Goal: Transaction & Acquisition: Subscribe to service/newsletter

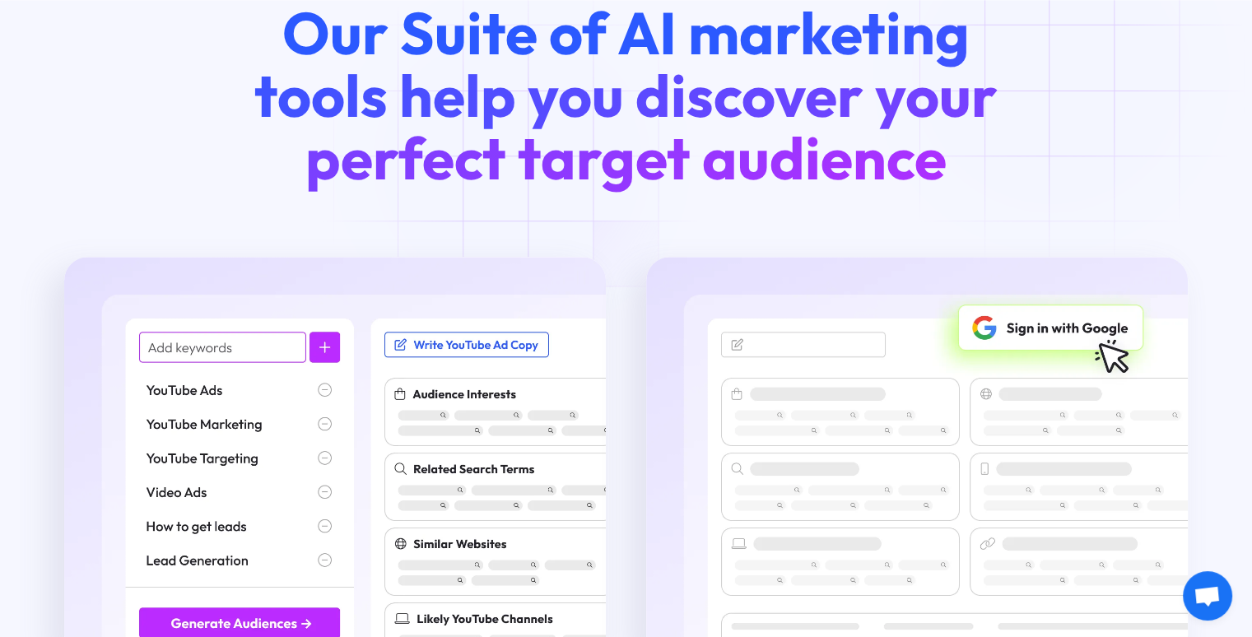
scroll to position [2037, 0]
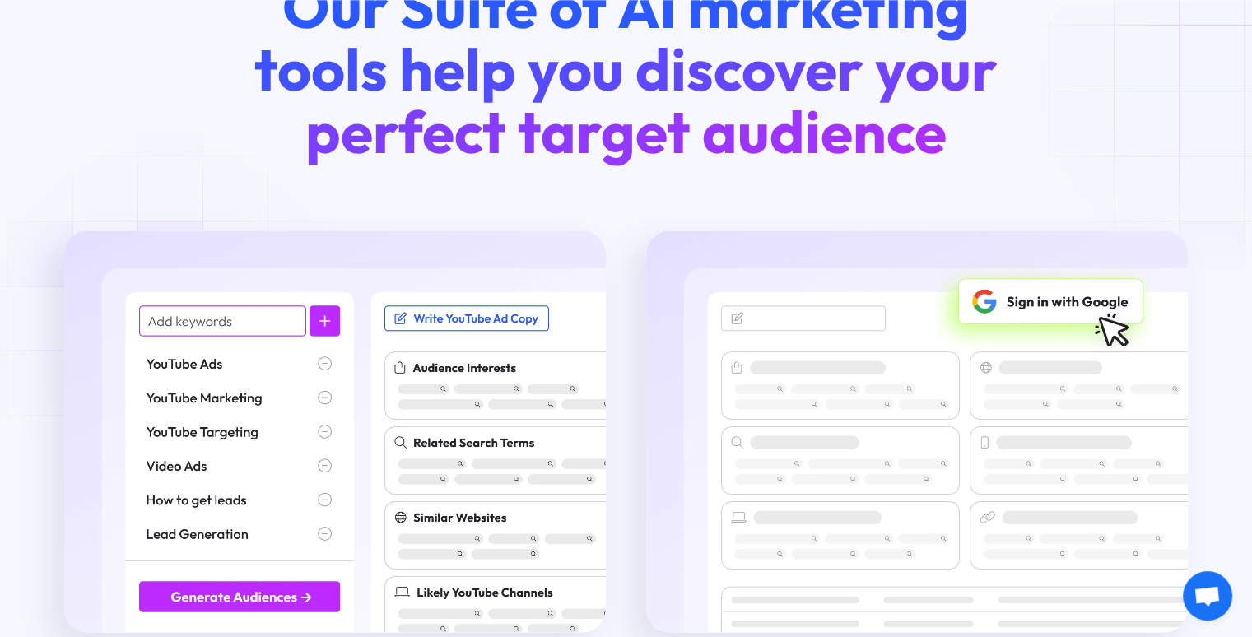
click at [169, 320] on img at bounding box center [335, 432] width 542 height 402
click at [145, 324] on img at bounding box center [335, 432] width 542 height 402
click at [166, 320] on img at bounding box center [335, 432] width 542 height 402
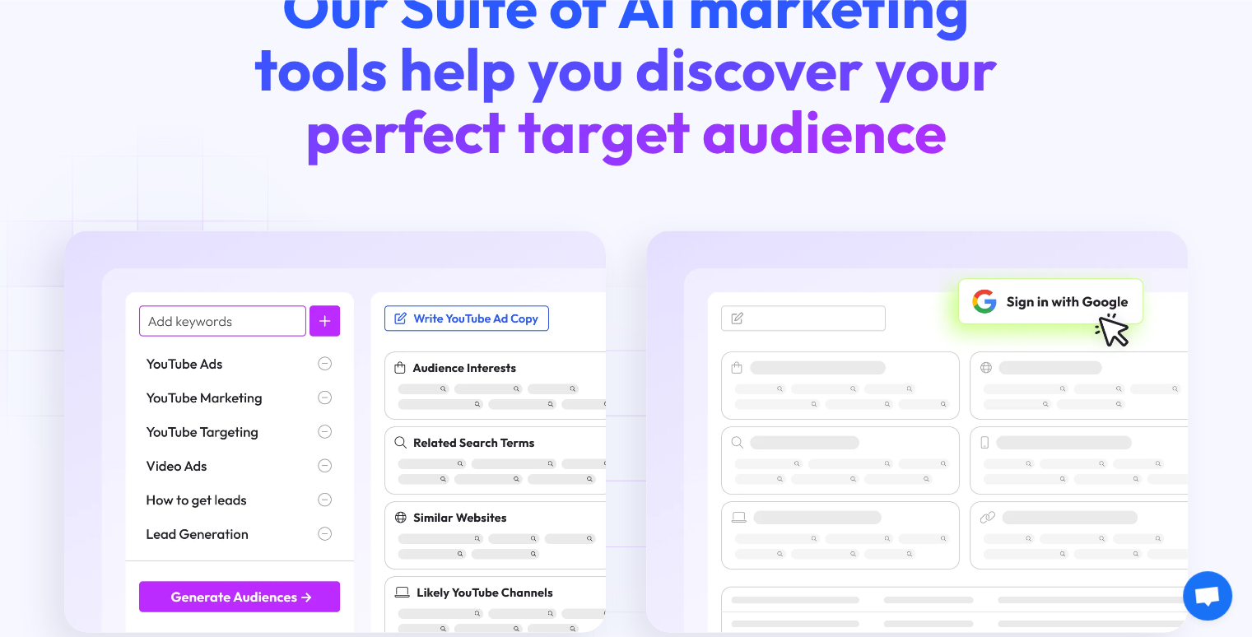
click at [166, 320] on img at bounding box center [335, 432] width 542 height 402
drag, startPoint x: 166, startPoint y: 320, endPoint x: 254, endPoint y: 371, distance: 100.7
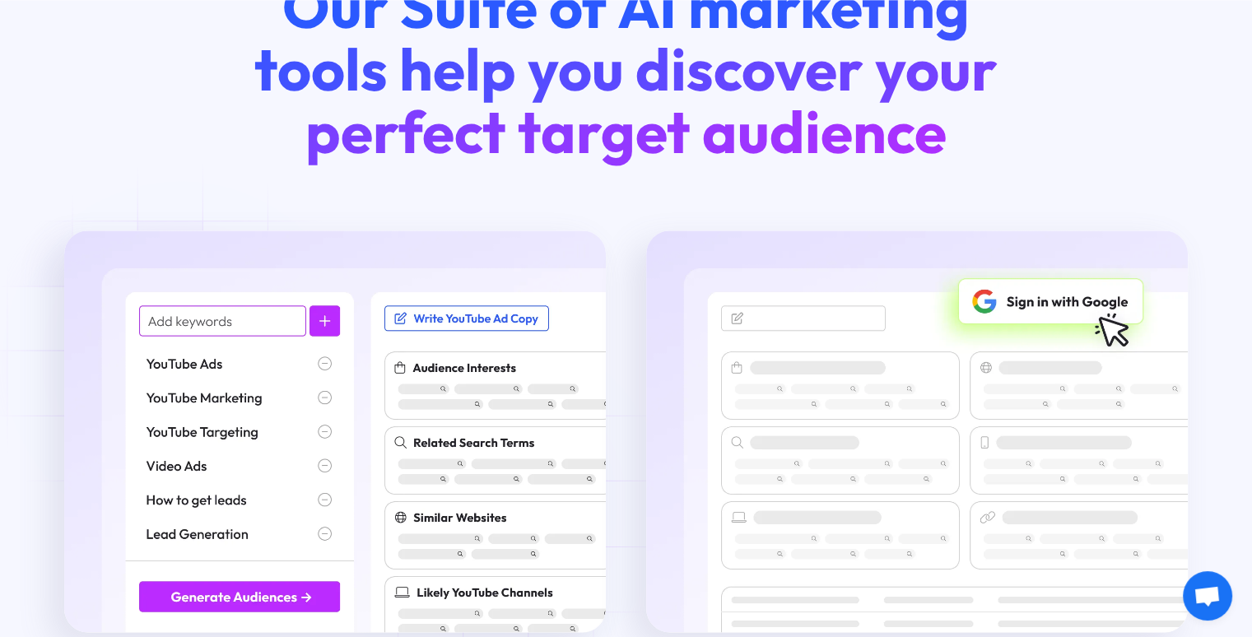
click at [254, 371] on img at bounding box center [335, 432] width 542 height 402
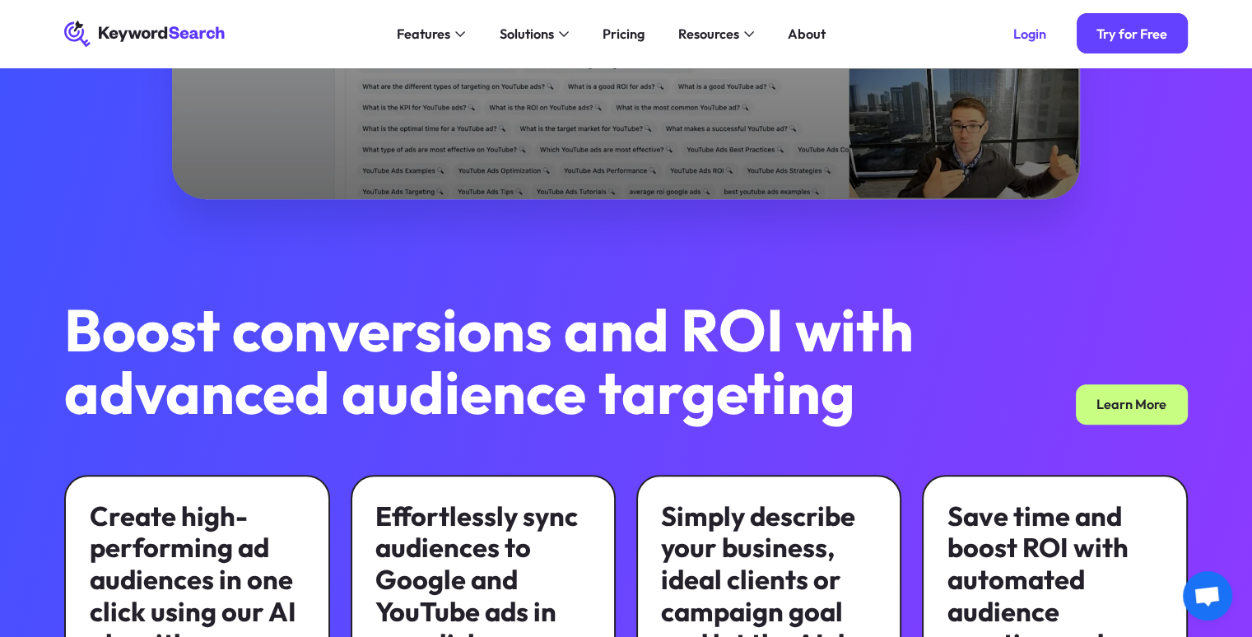
scroll to position [0, 0]
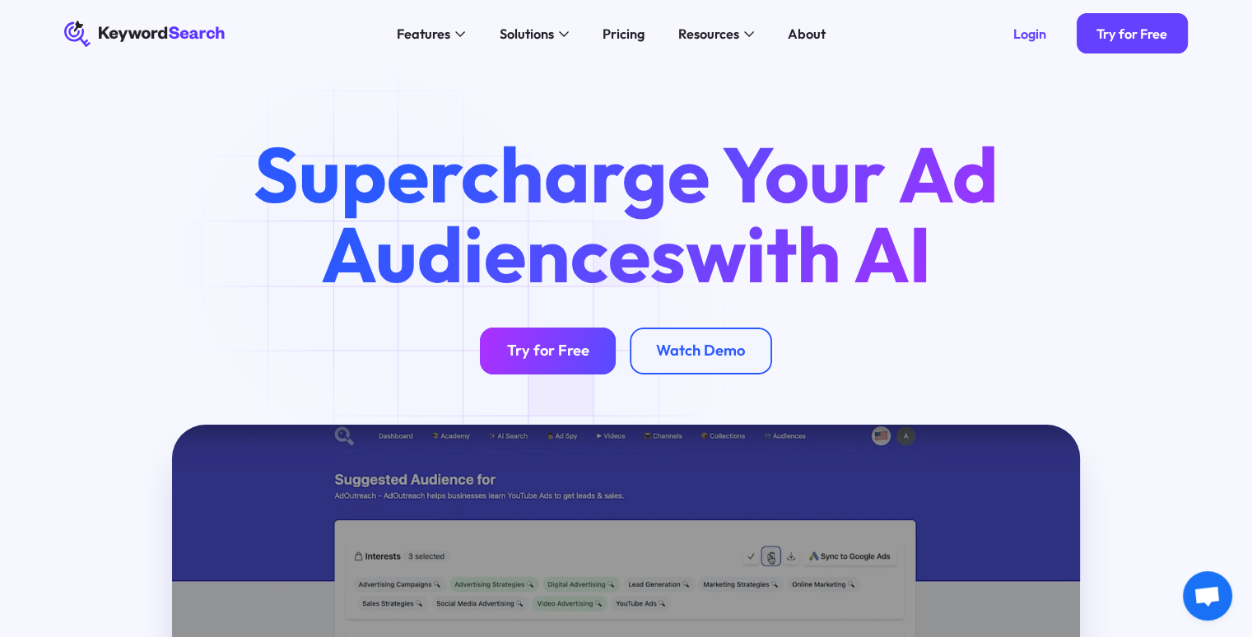
click at [546, 347] on div "Try for Free" at bounding box center [548, 351] width 82 height 19
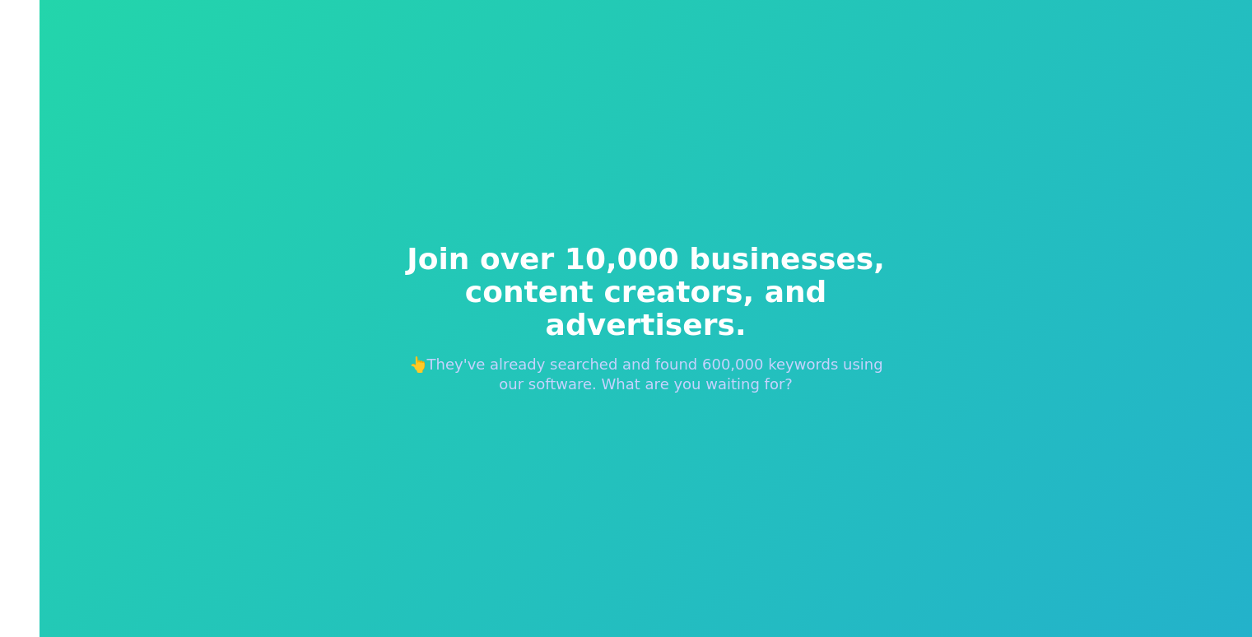
scroll to position [20, 0]
